Goal: Navigation & Orientation: Find specific page/section

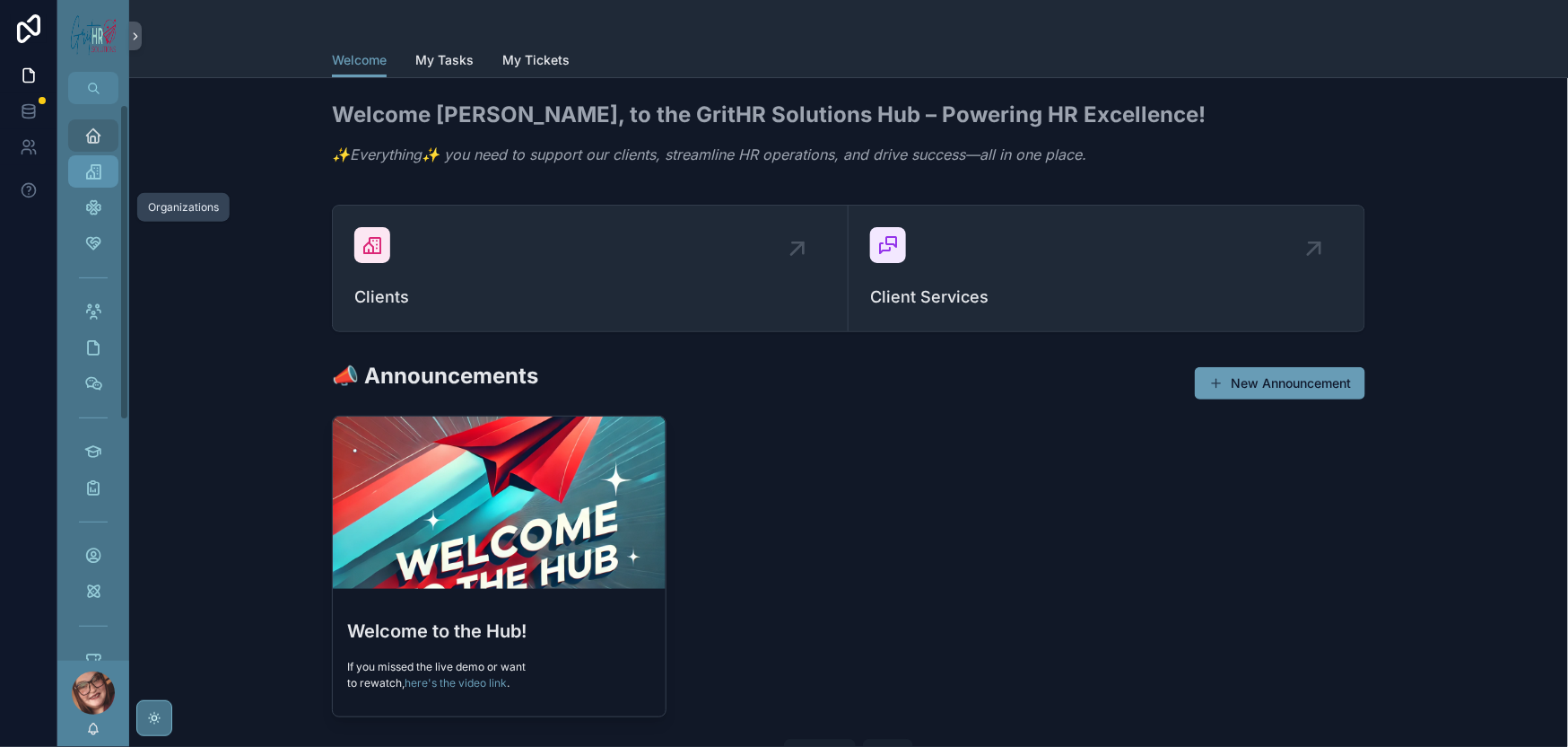
click at [102, 181] on icon "scrollable content" at bounding box center [93, 171] width 18 height 18
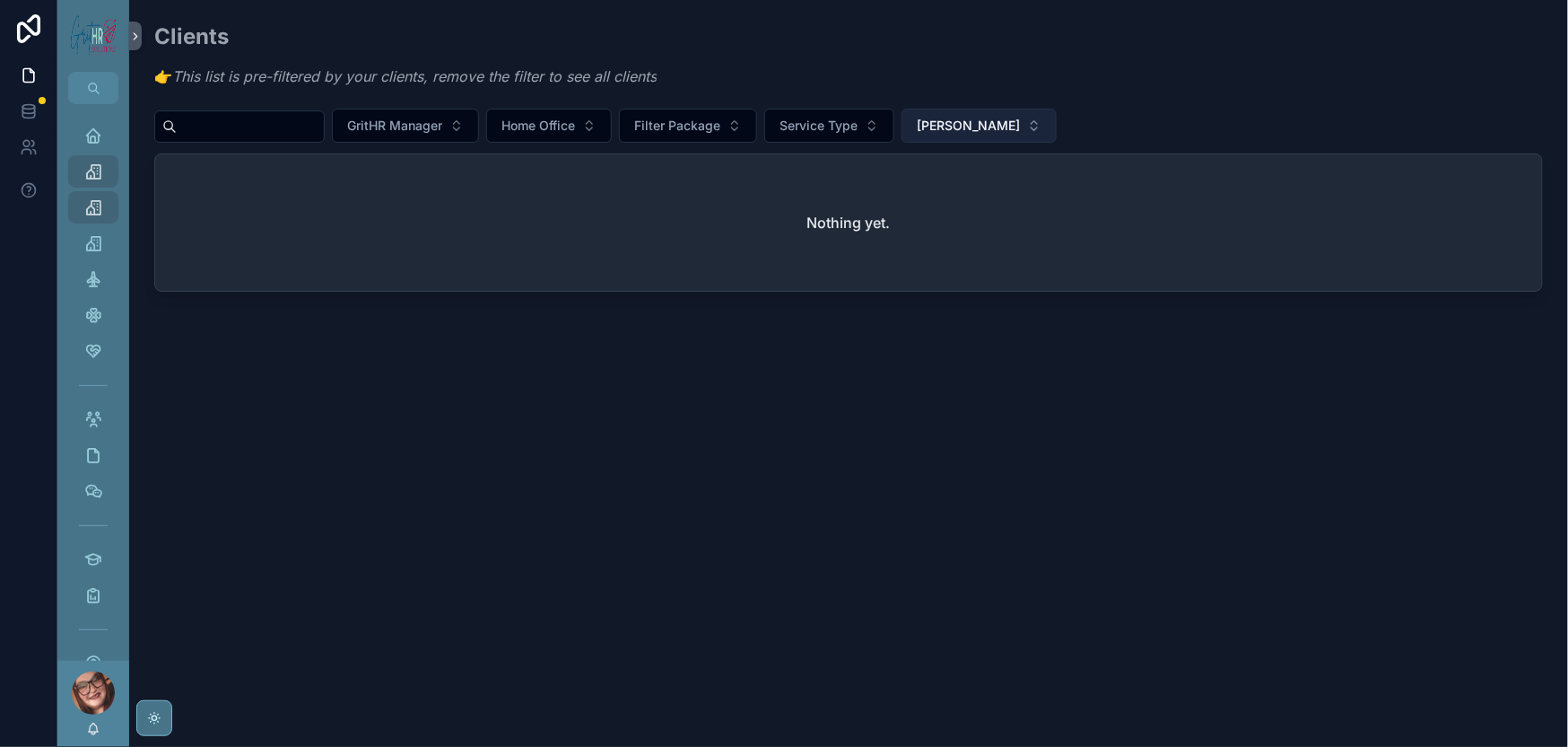
click at [1056, 141] on button "[PERSON_NAME]" at bounding box center [980, 125] width 155 height 34
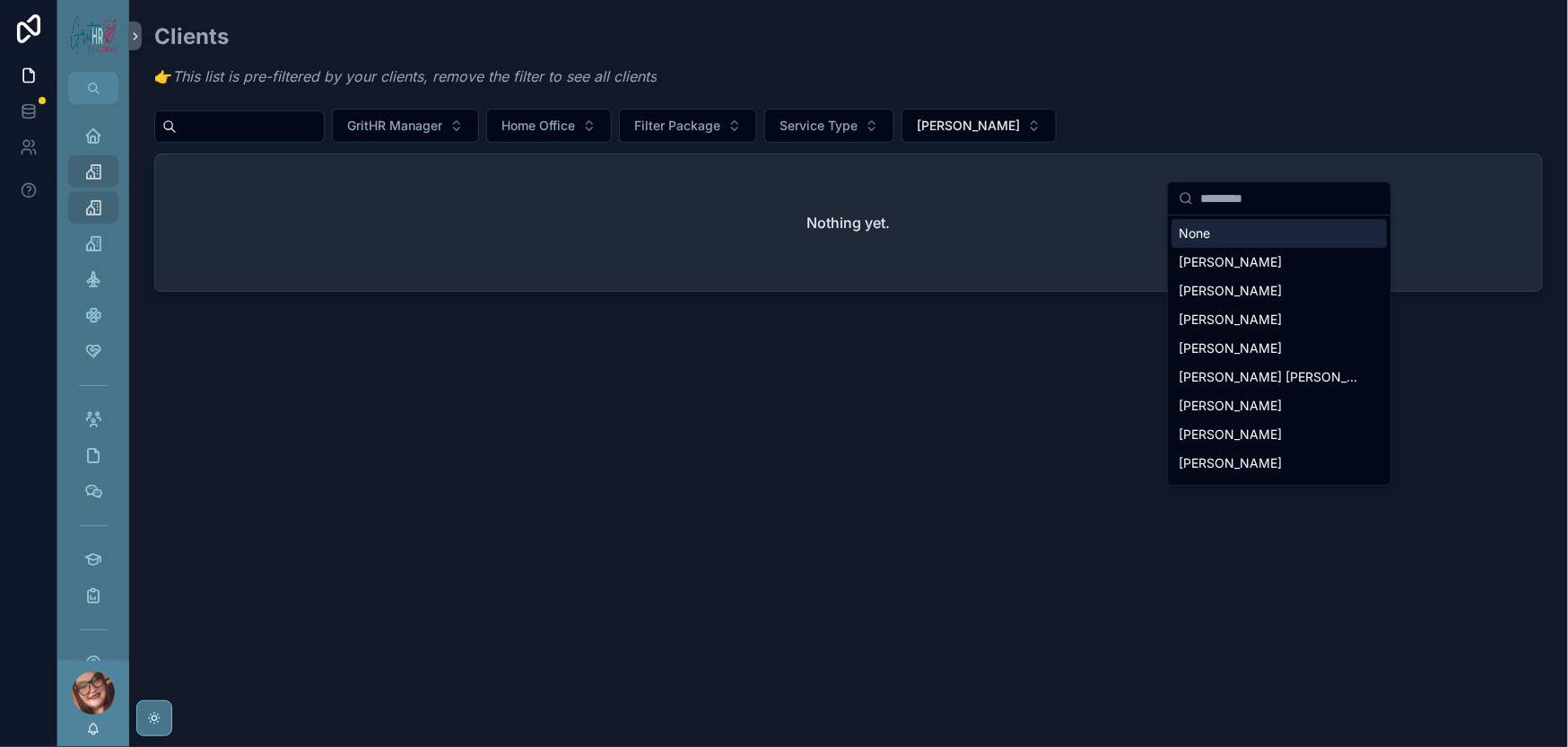
click at [1158, 247] on div "None" at bounding box center [1279, 233] width 215 height 29
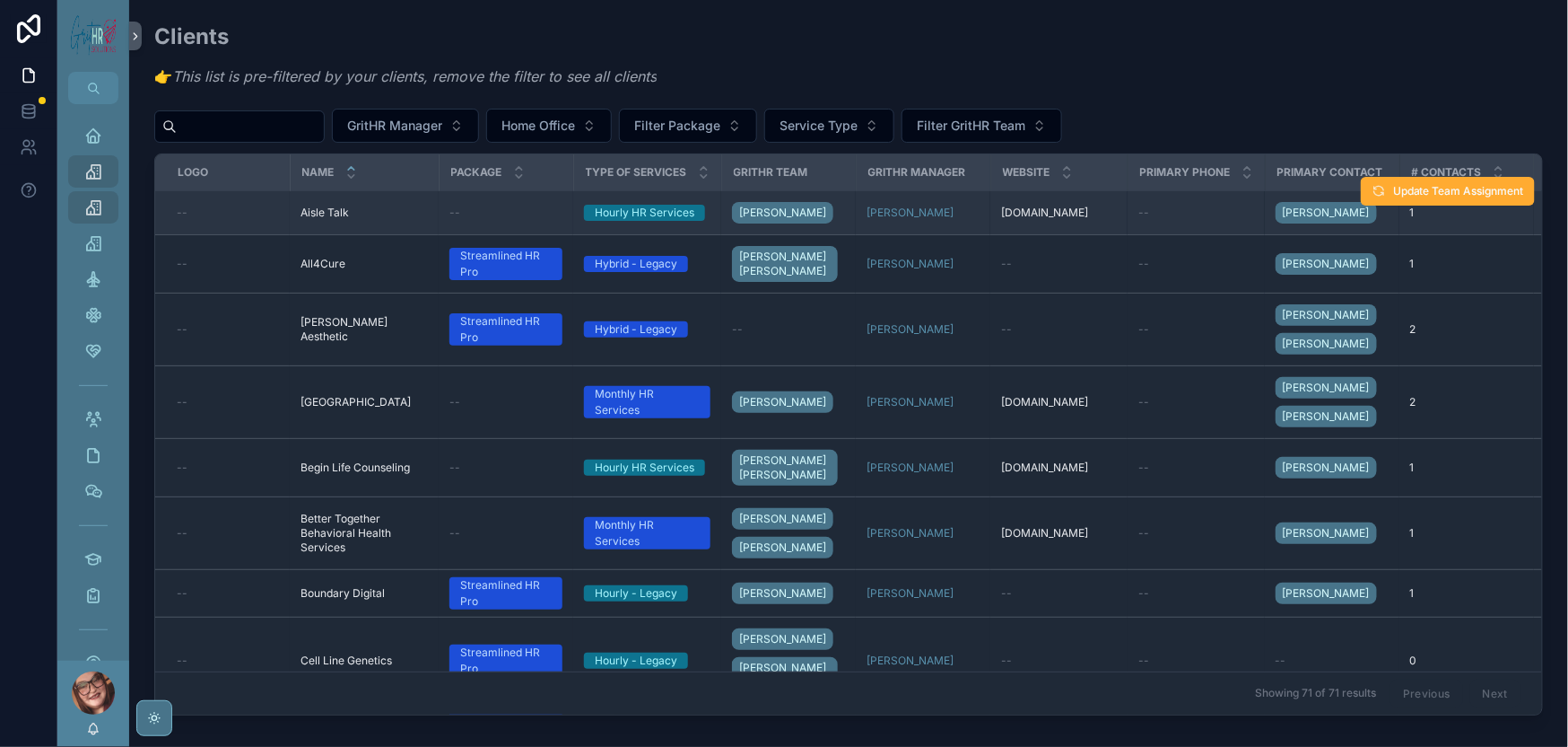
click at [349, 220] on span "Aisle Talk" at bounding box center [325, 212] width 49 height 14
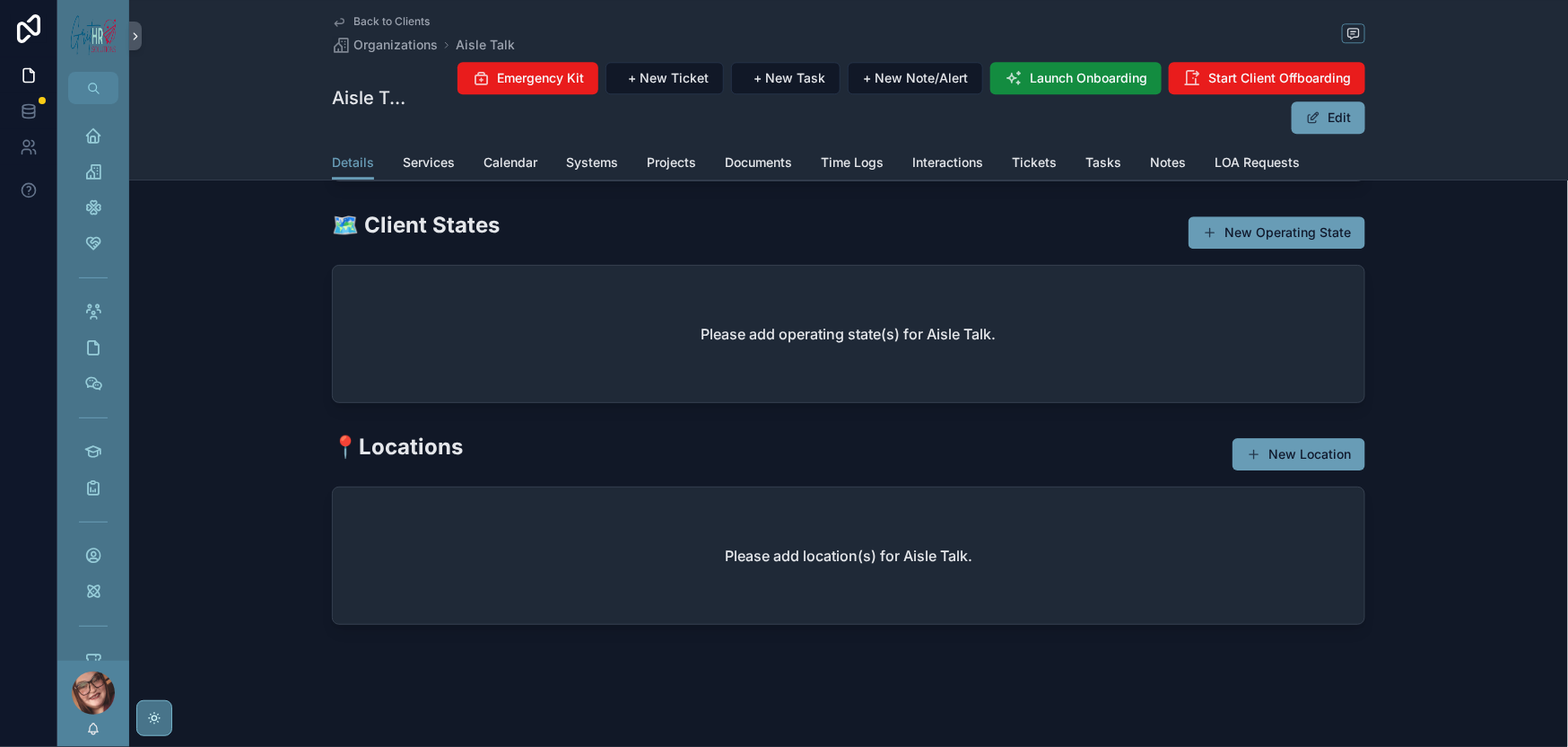
scroll to position [1916, 0]
click at [403, 171] on span "Services" at bounding box center [429, 162] width 52 height 18
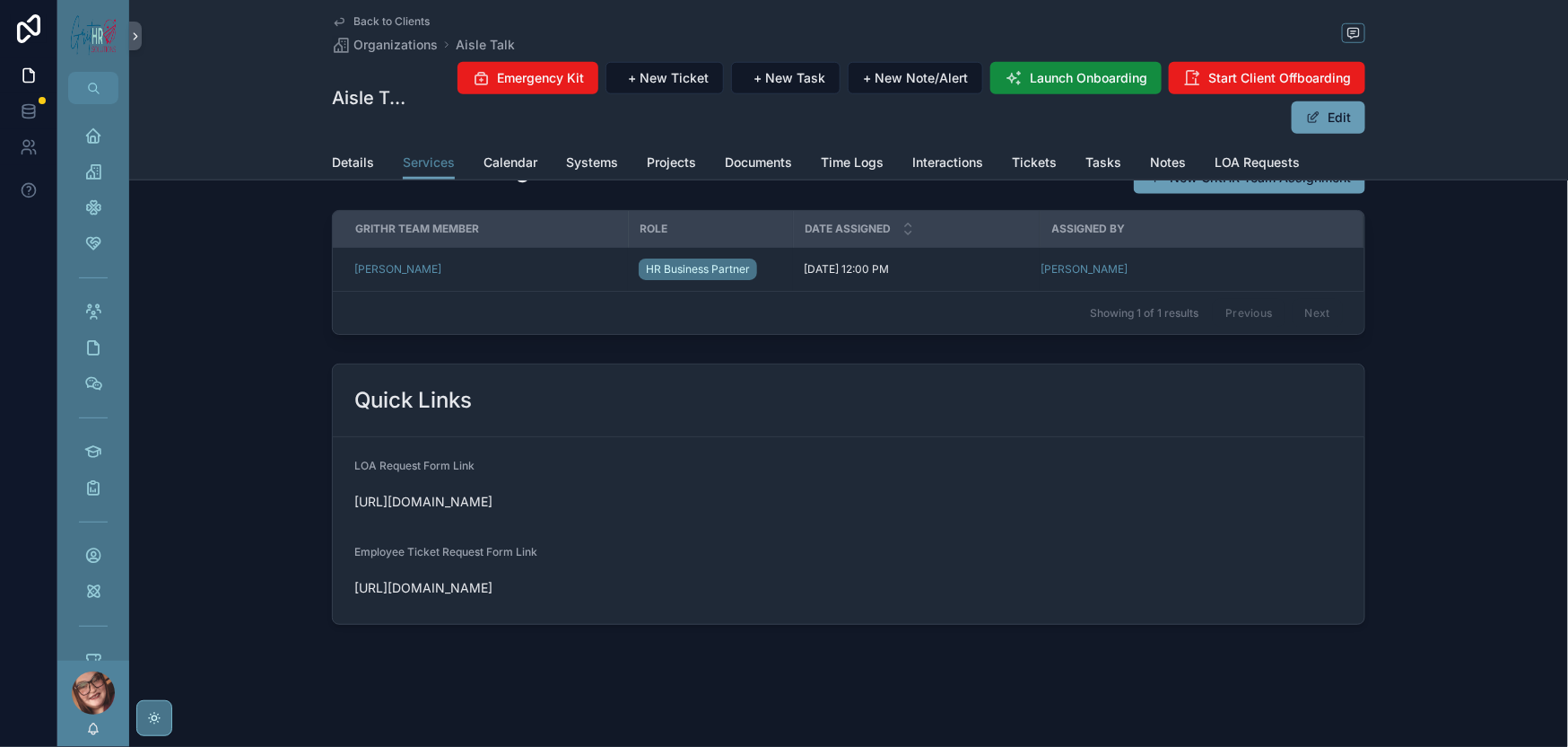
scroll to position [390, 0]
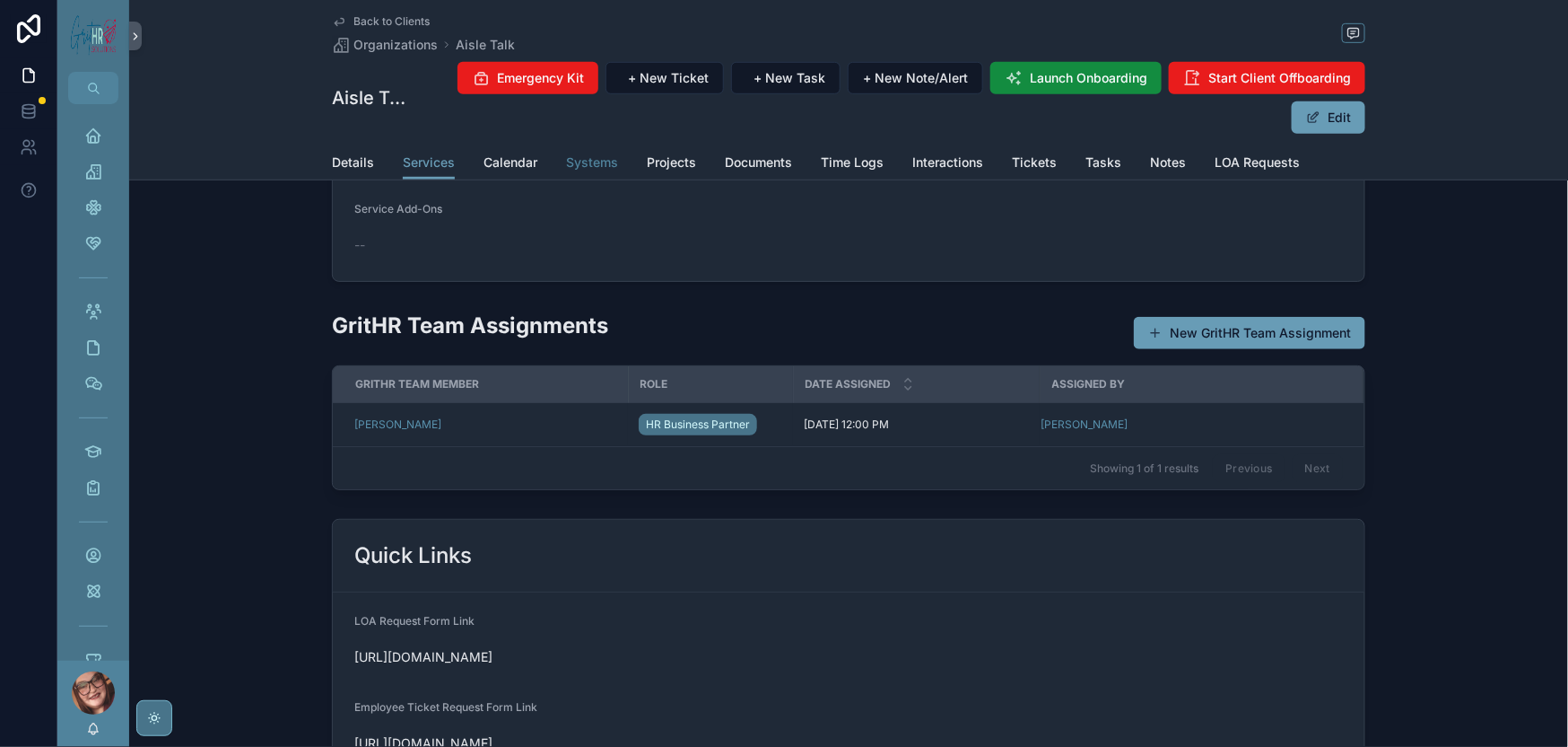
click at [566, 171] on span "Systems" at bounding box center [592, 162] width 52 height 18
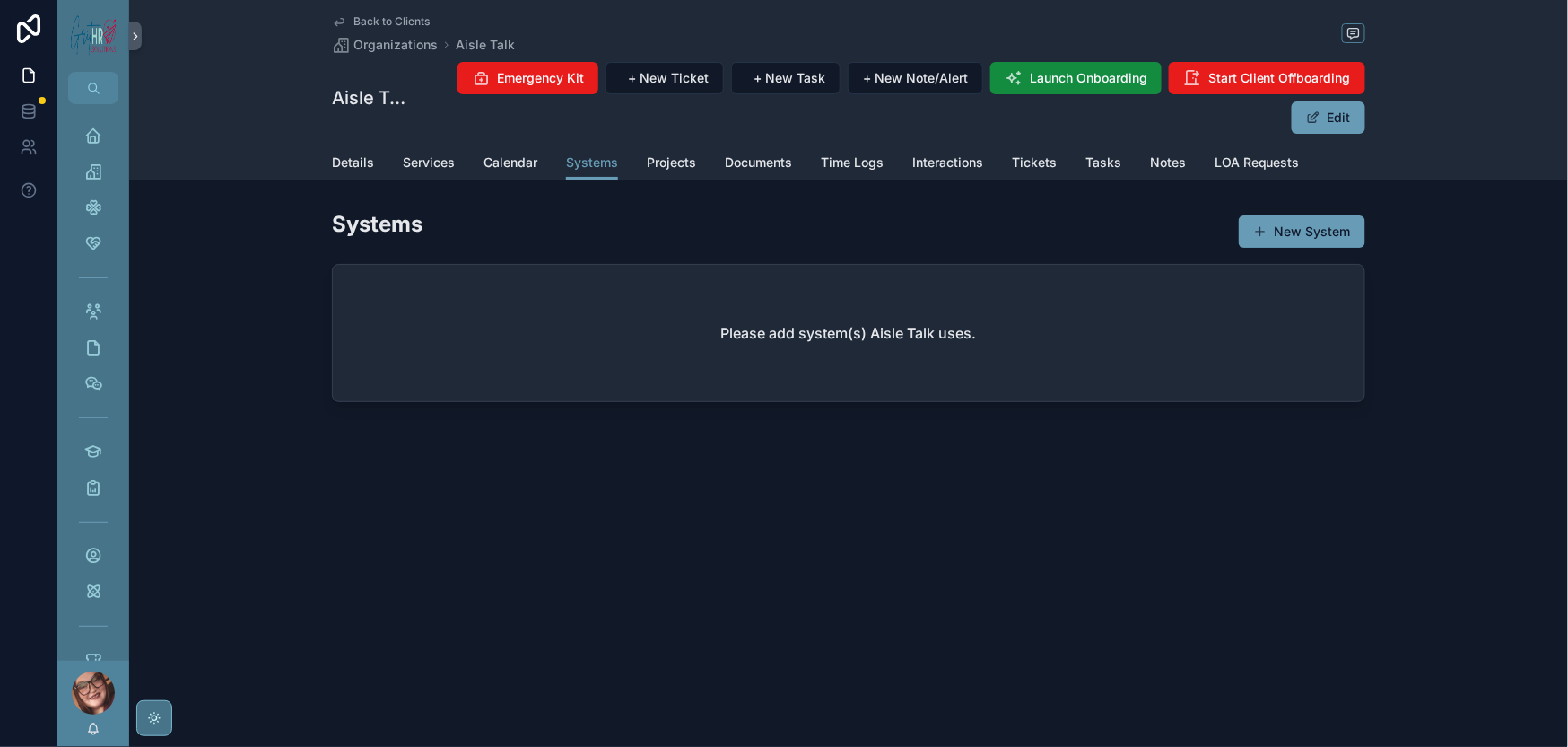
click at [332, 17] on div "Back to Clients Organizations Aisle Talk Aisle Talk Emergency Kit + New Ticket …" at bounding box center [849, 72] width 1034 height 145
click at [354, 22] on span "Back to Clients" at bounding box center [391, 21] width 76 height 14
